Goal: Register for event/course

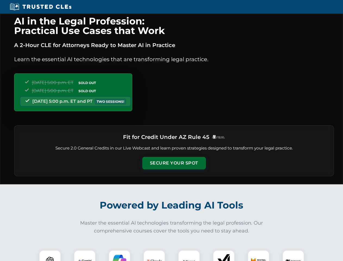
click at [174, 163] on button "Secure Your Spot" at bounding box center [174, 163] width 64 height 12
click at [50, 255] on img at bounding box center [50, 261] width 16 height 16
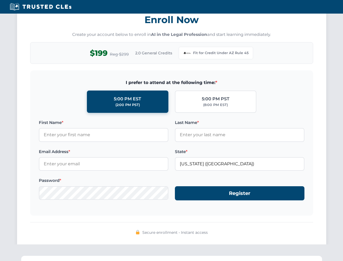
scroll to position [529, 0]
